Goal: Information Seeking & Learning: Learn about a topic

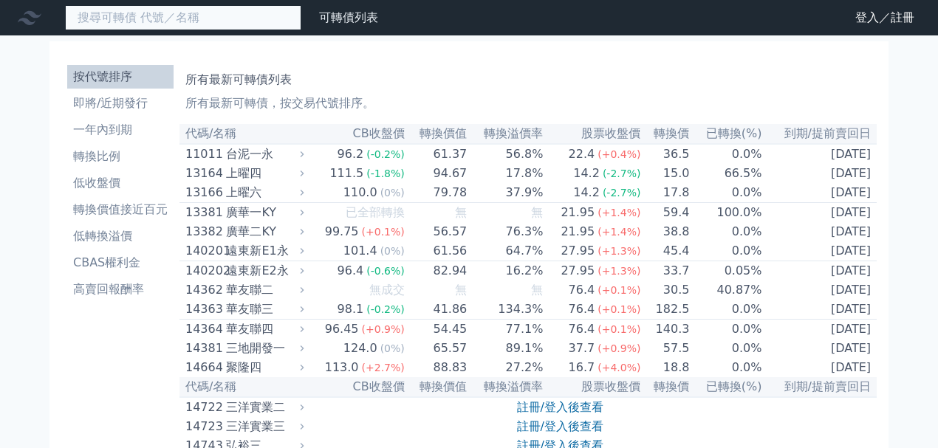
click at [148, 22] on input at bounding box center [183, 17] width 236 height 25
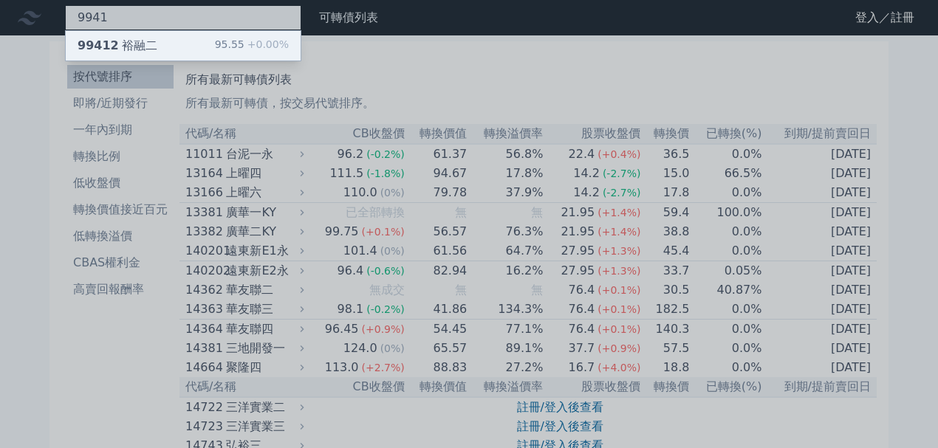
type input "9941"
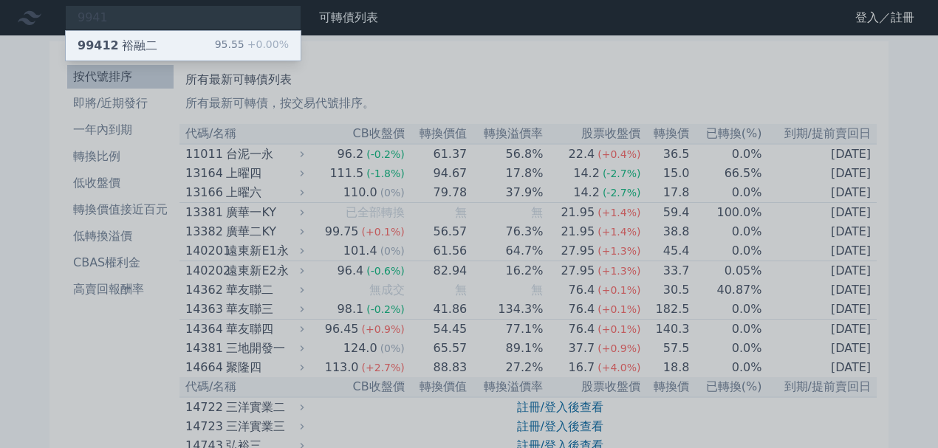
click at [152, 41] on div "99412 裕融二 95.55 +0.00%" at bounding box center [183, 46] width 235 height 30
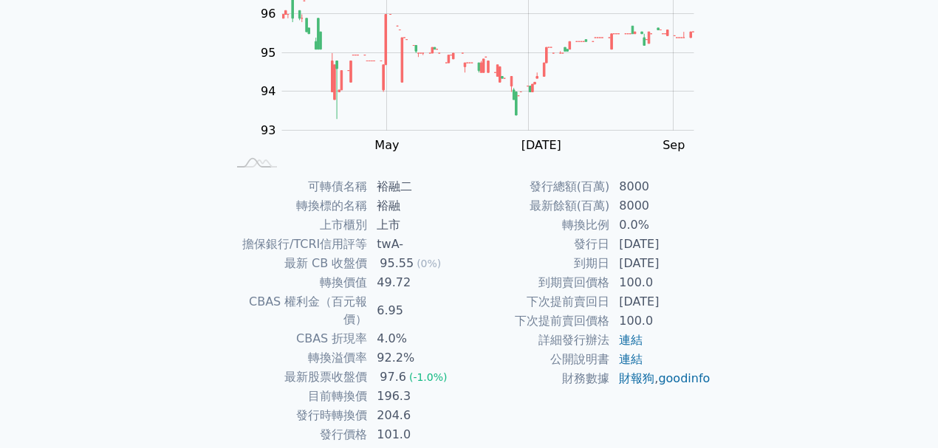
scroll to position [196, 0]
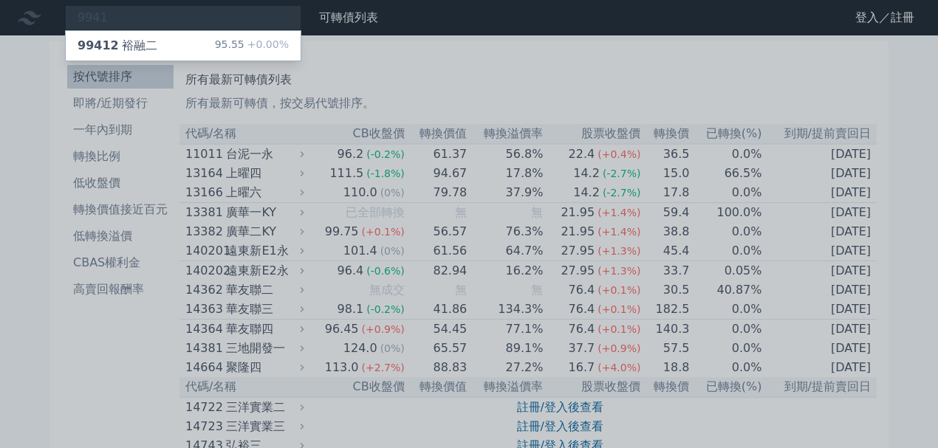
click at [462, 113] on div at bounding box center [469, 224] width 938 height 448
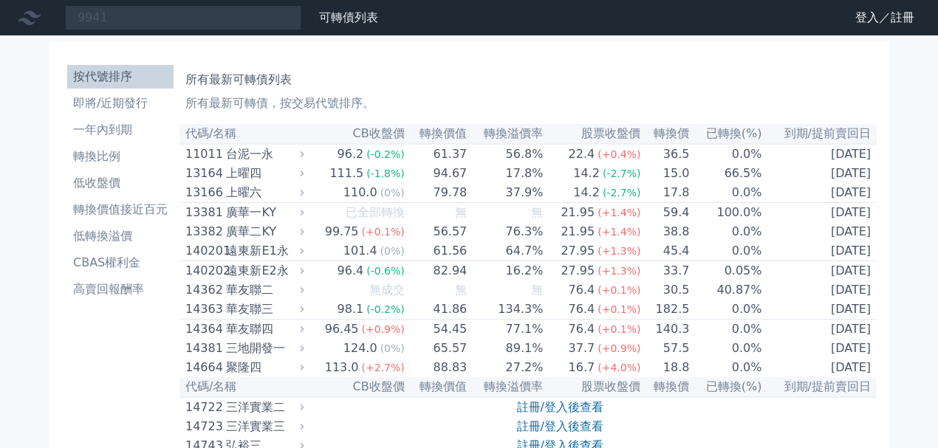
scroll to position [598, 0]
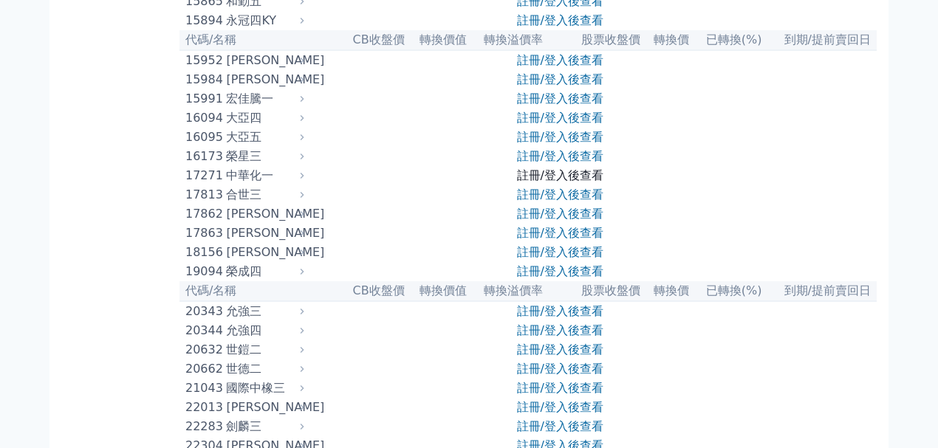
click at [560, 182] on link "註冊/登入後查看" at bounding box center [560, 175] width 86 height 14
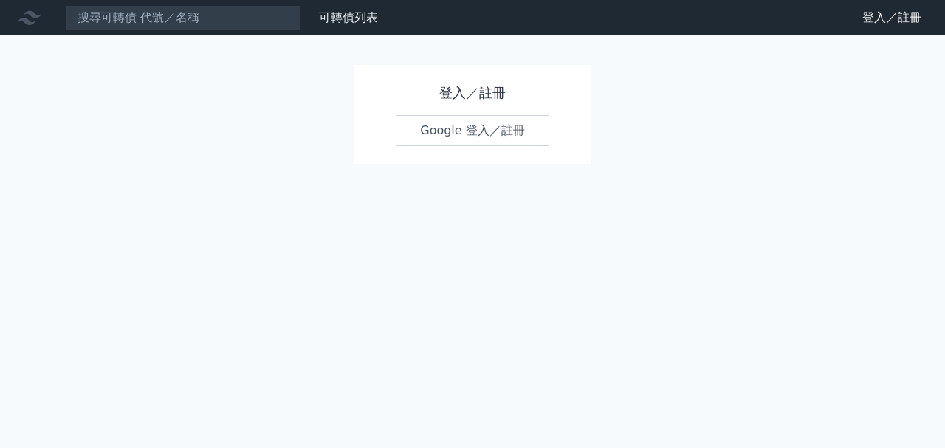
click at [493, 137] on link "Google 登入／註冊" at bounding box center [473, 130] width 154 height 31
click at [897, 12] on link "登入／註冊" at bounding box center [892, 18] width 83 height 24
click at [28, 15] on icon at bounding box center [30, 18] width 24 height 24
click at [357, 19] on link "可轉債列表" at bounding box center [348, 17] width 59 height 14
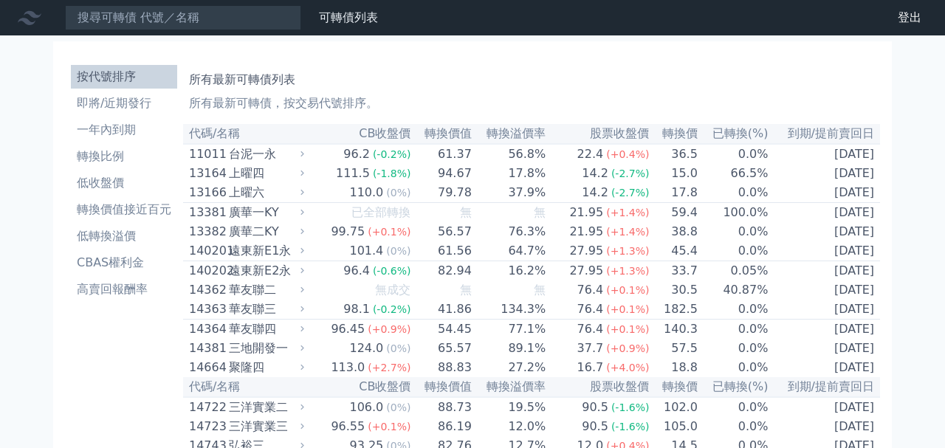
click at [175, 4] on nav "可轉債列表 財務數據 可轉債列表 財務數據 登出 登出" at bounding box center [472, 17] width 945 height 35
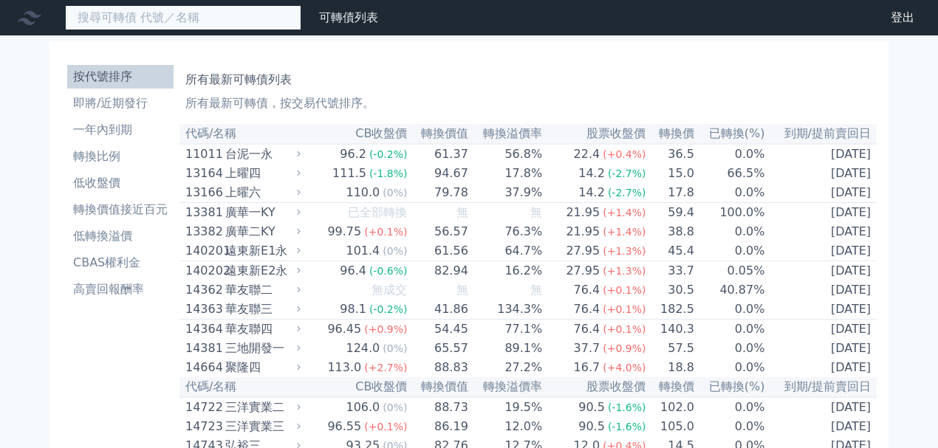
click at [174, 15] on input at bounding box center [183, 17] width 236 height 25
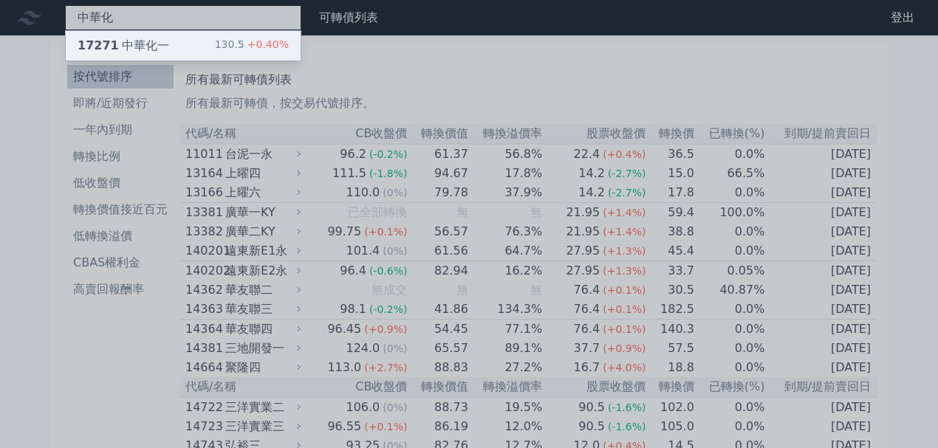
type input "中華化"
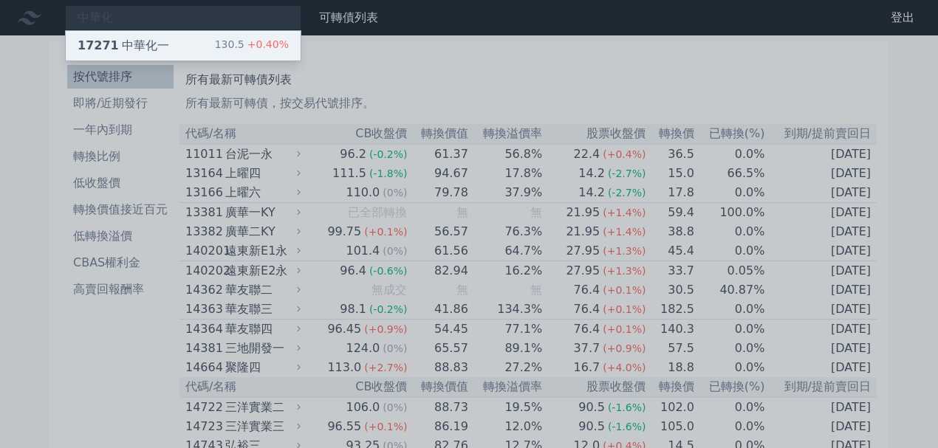
click at [143, 41] on div "17271 中華化一" at bounding box center [124, 46] width 92 height 18
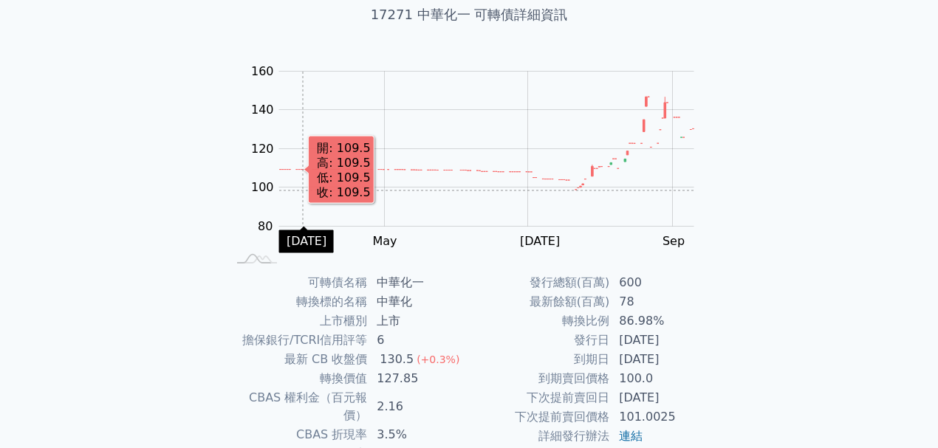
scroll to position [98, 0]
